Goal: Task Accomplishment & Management: Complete application form

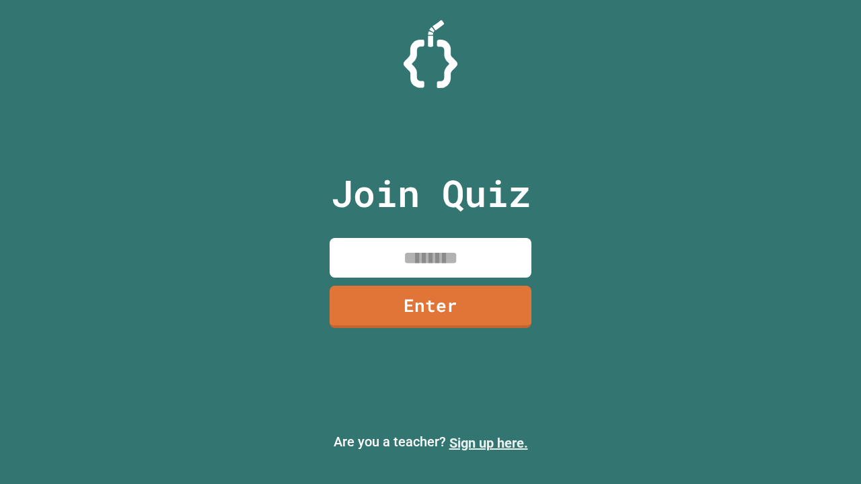
click at [488, 443] on link "Sign up here." at bounding box center [488, 443] width 79 height 16
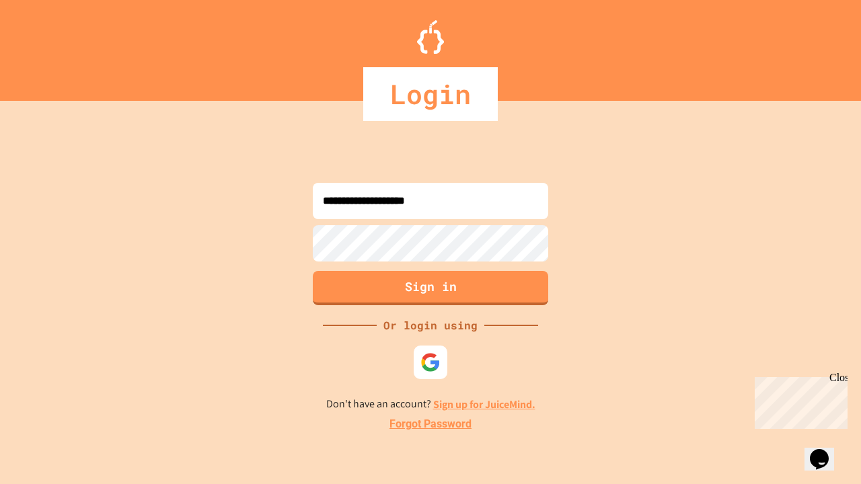
type input "**********"
